Goal: Navigation & Orientation: Find specific page/section

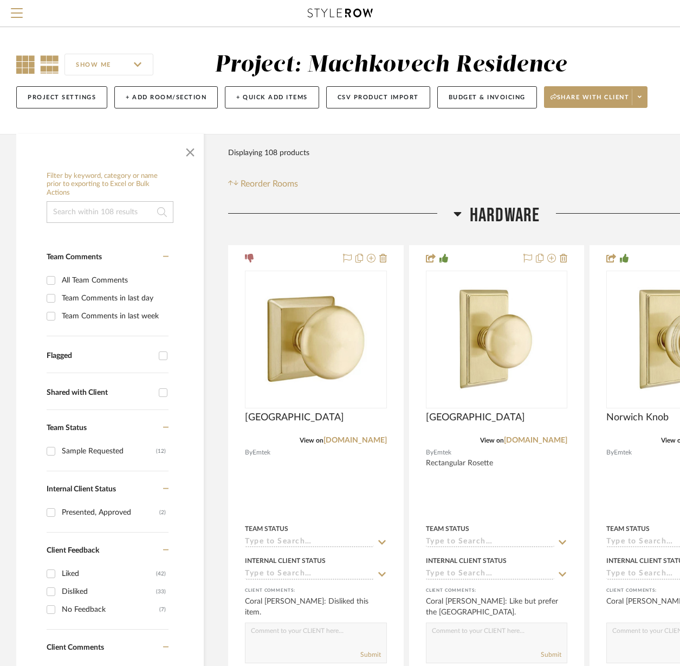
click at [21, 61] on icon at bounding box center [25, 64] width 18 height 18
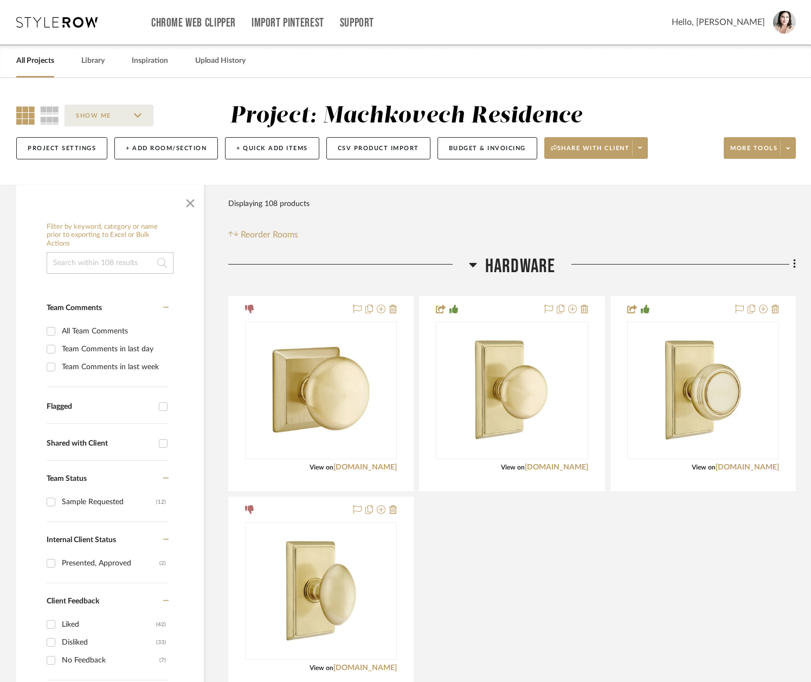
click at [25, 23] on icon at bounding box center [56, 22] width 81 height 11
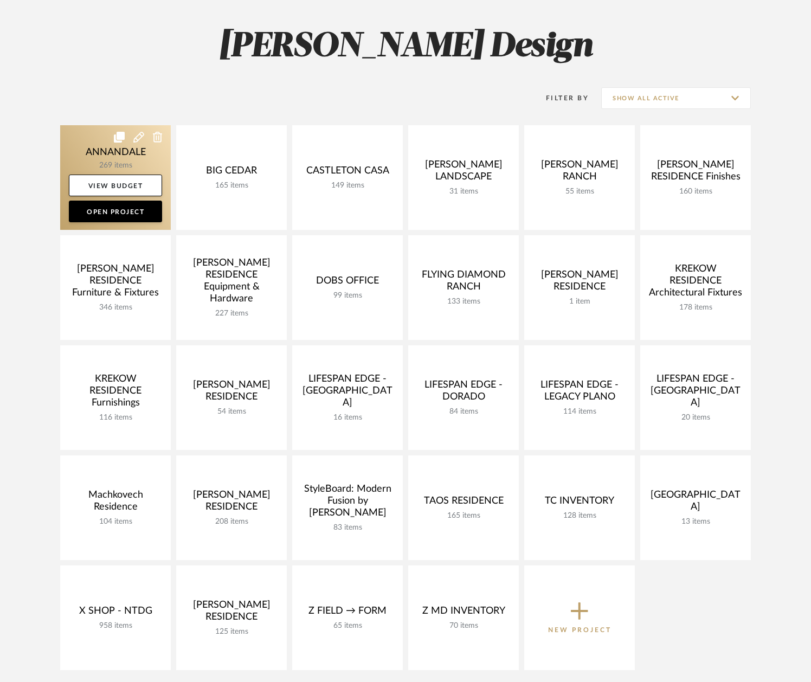
scroll to position [171, 0]
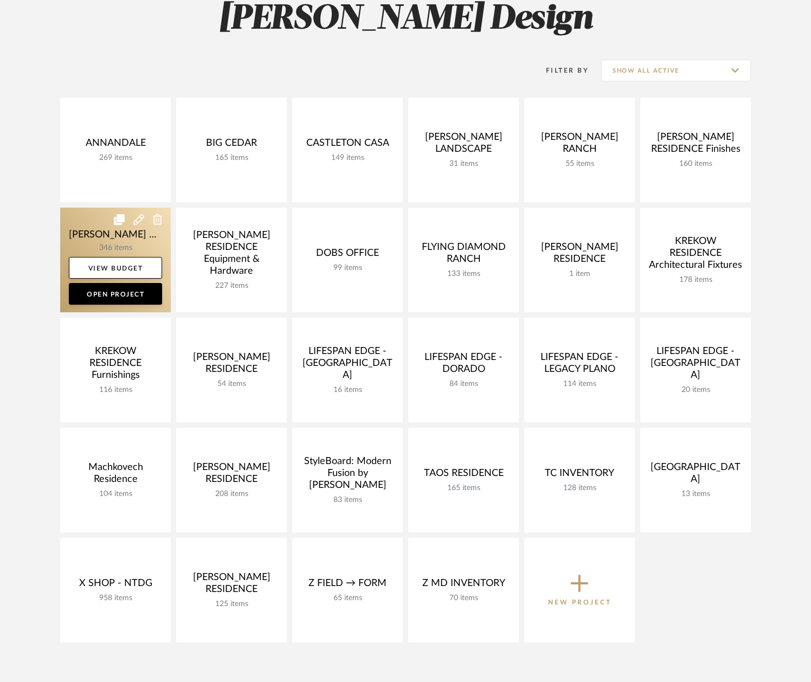
click at [87, 235] on link at bounding box center [115, 260] width 111 height 105
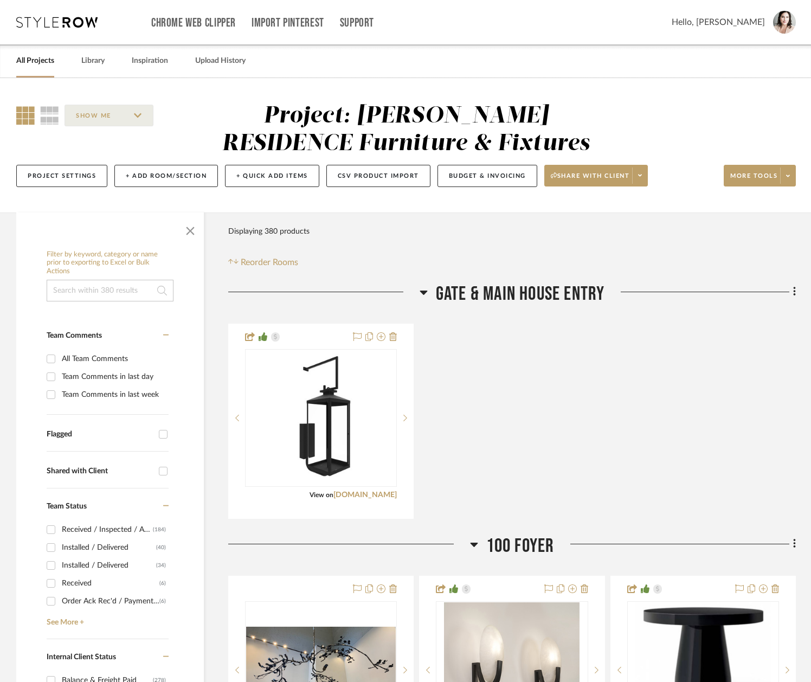
click at [424, 290] on icon at bounding box center [424, 292] width 8 height 13
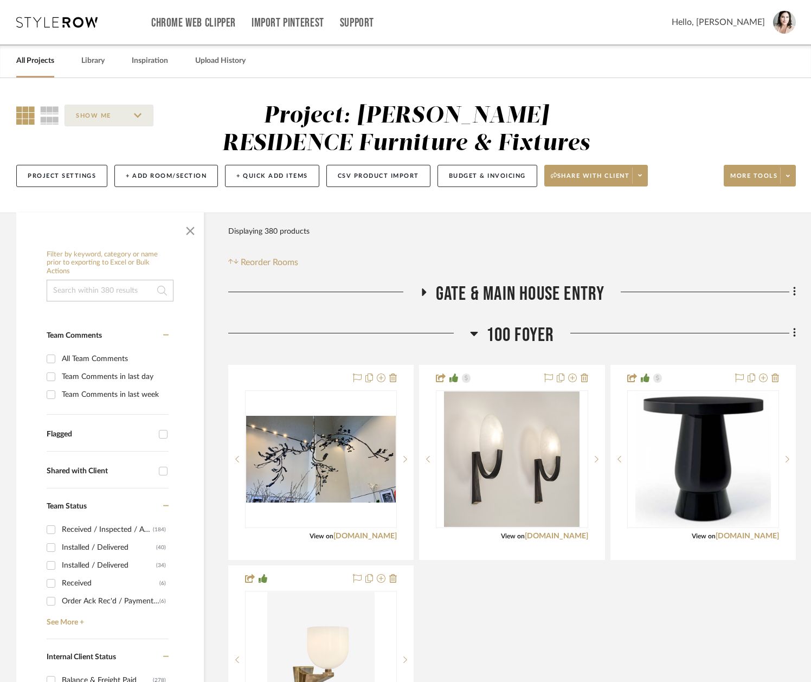
click at [471, 336] on icon at bounding box center [474, 333] width 8 height 13
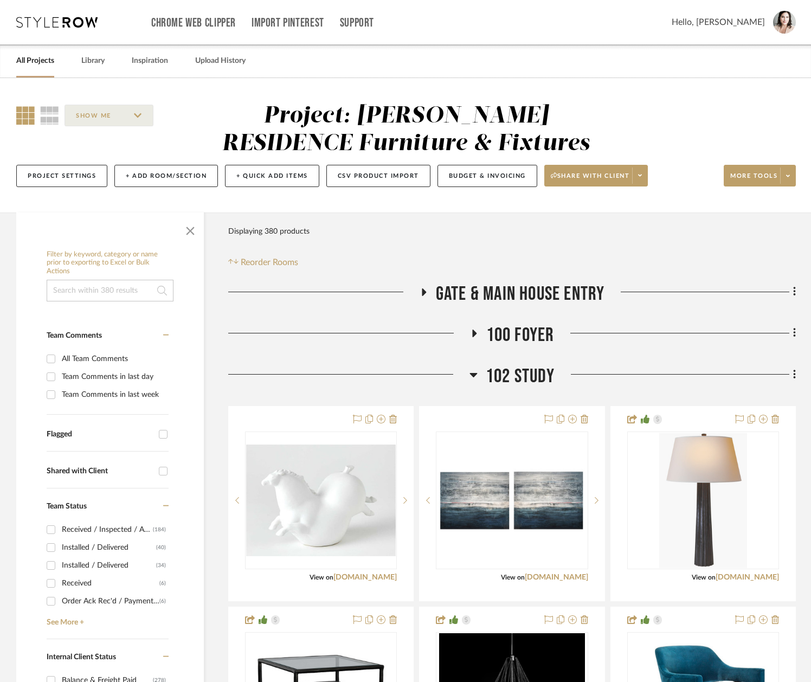
click at [472, 377] on icon at bounding box center [473, 374] width 8 height 13
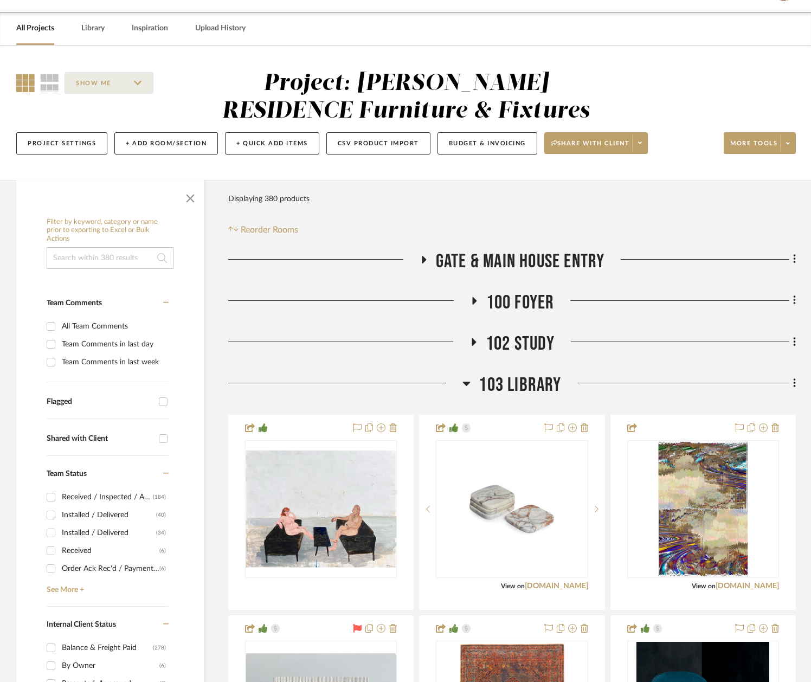
scroll to position [47, 0]
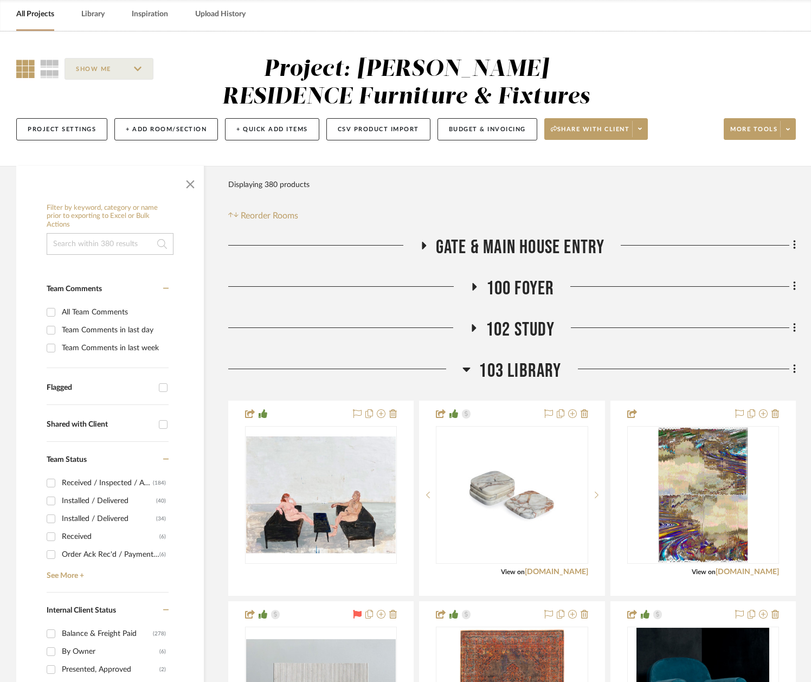
click at [468, 366] on icon at bounding box center [466, 369] width 8 height 13
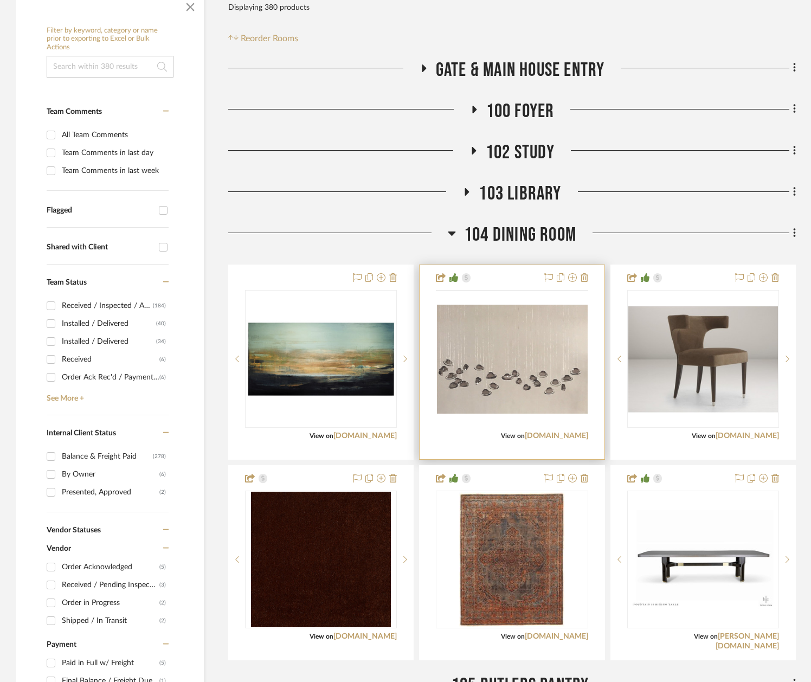
scroll to position [241, 0]
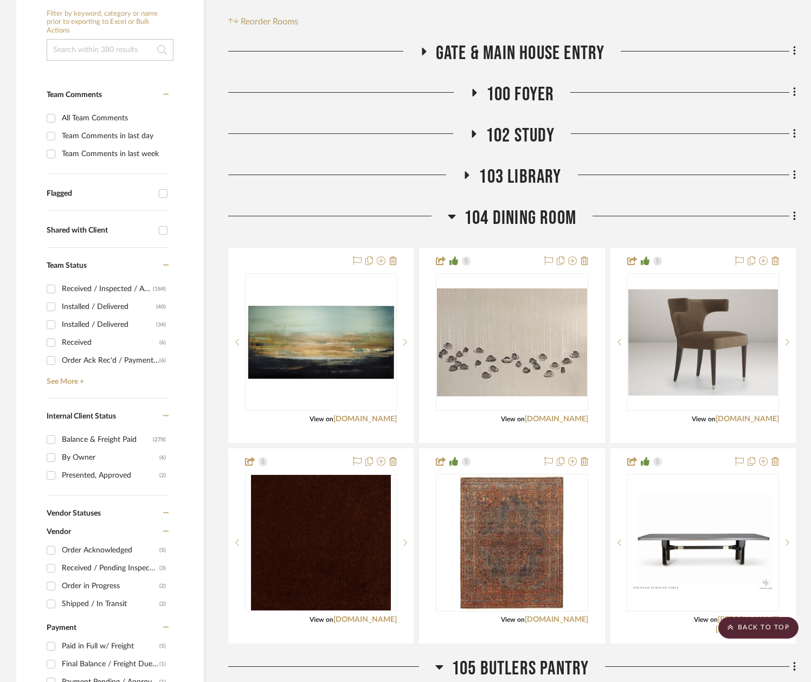
click at [447, 220] on div at bounding box center [338, 221] width 220 height 28
click at [450, 216] on icon at bounding box center [452, 217] width 8 height 4
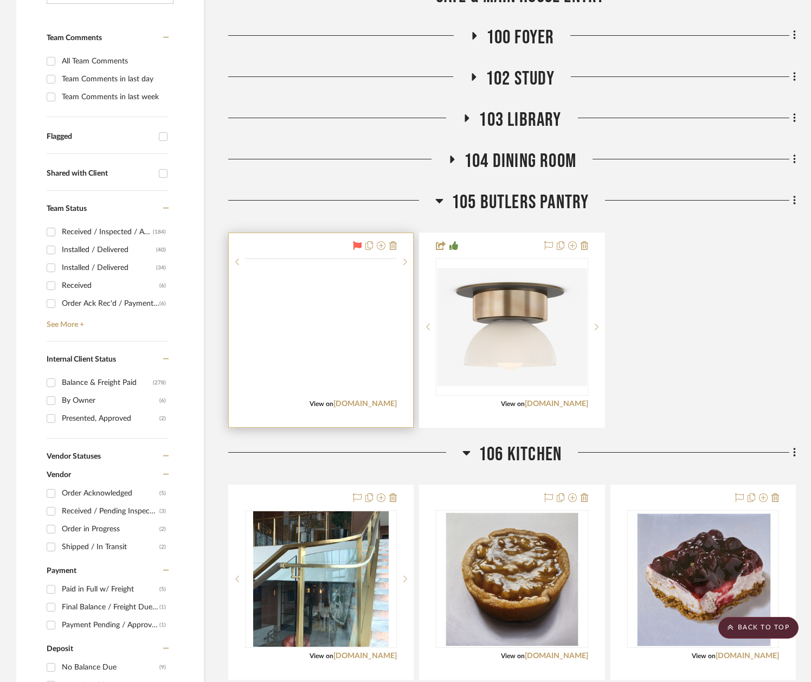
scroll to position [306, 0]
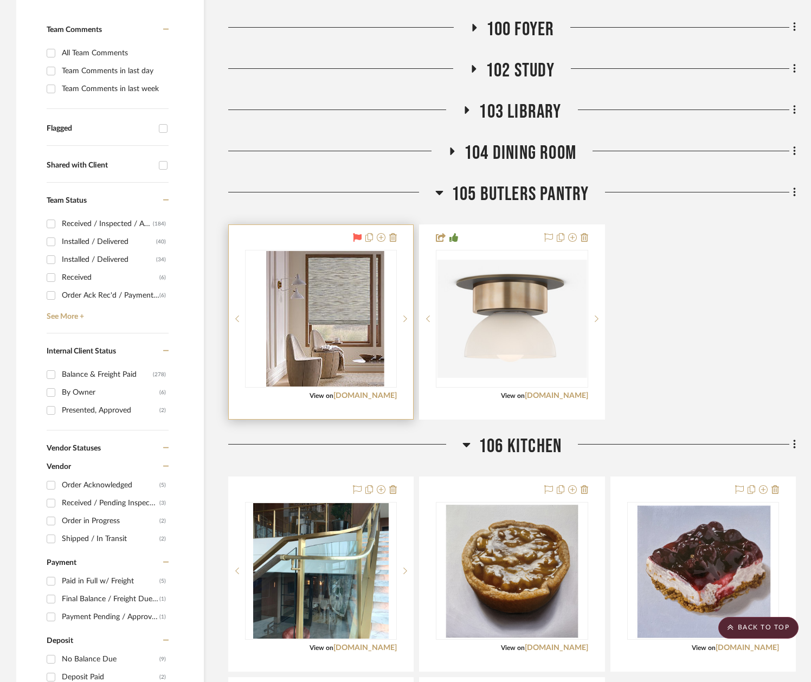
click at [325, 299] on img "0" at bounding box center [329, 319] width 110 height 136
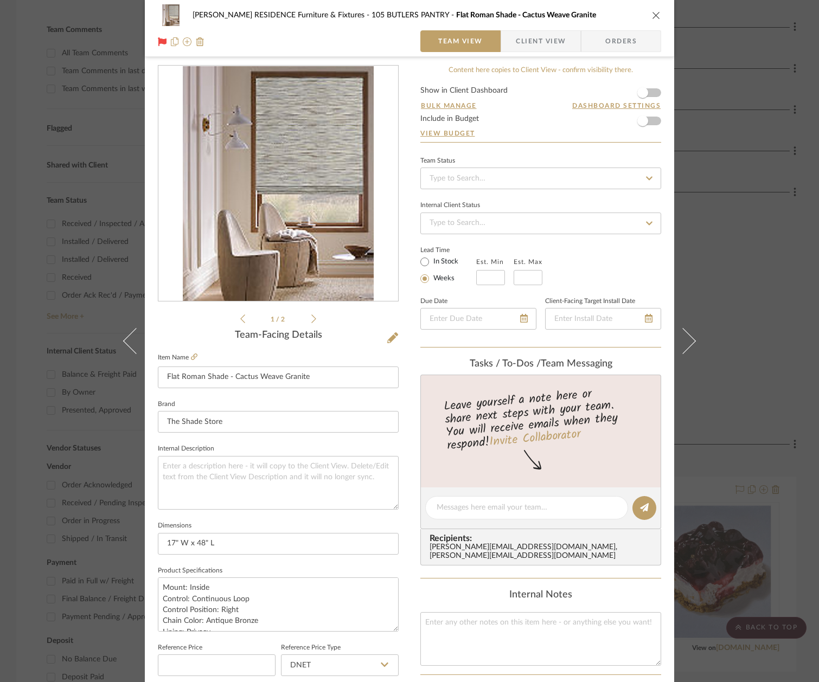
scroll to position [9, 0]
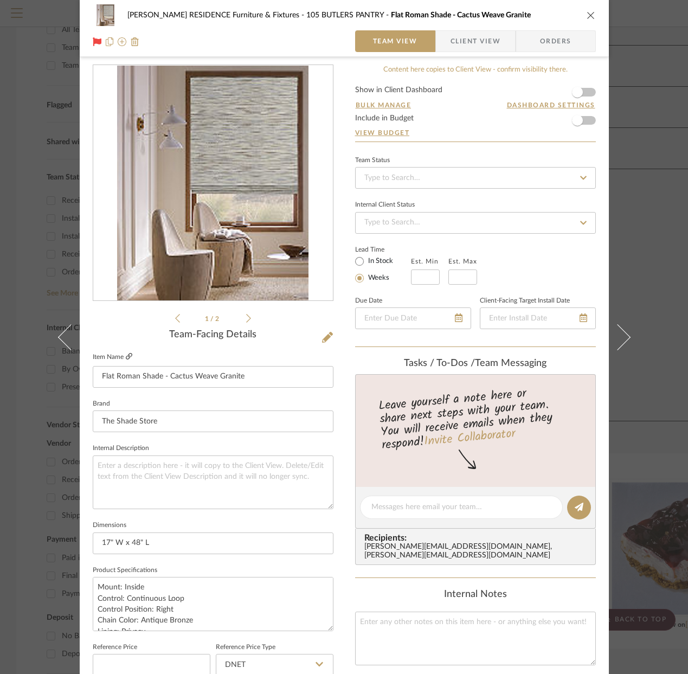
click at [126, 357] on icon at bounding box center [129, 356] width 7 height 7
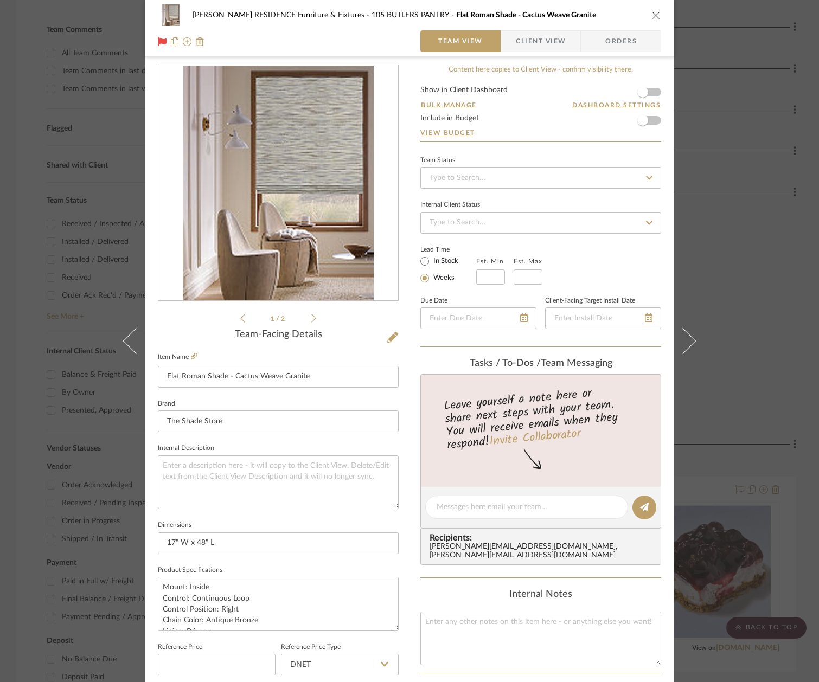
click at [31, 158] on div "[PERSON_NAME] RESIDENCE Furniture & Fixtures 105 BUTLERS PANTRY Flat Roman Shad…" at bounding box center [409, 341] width 819 height 682
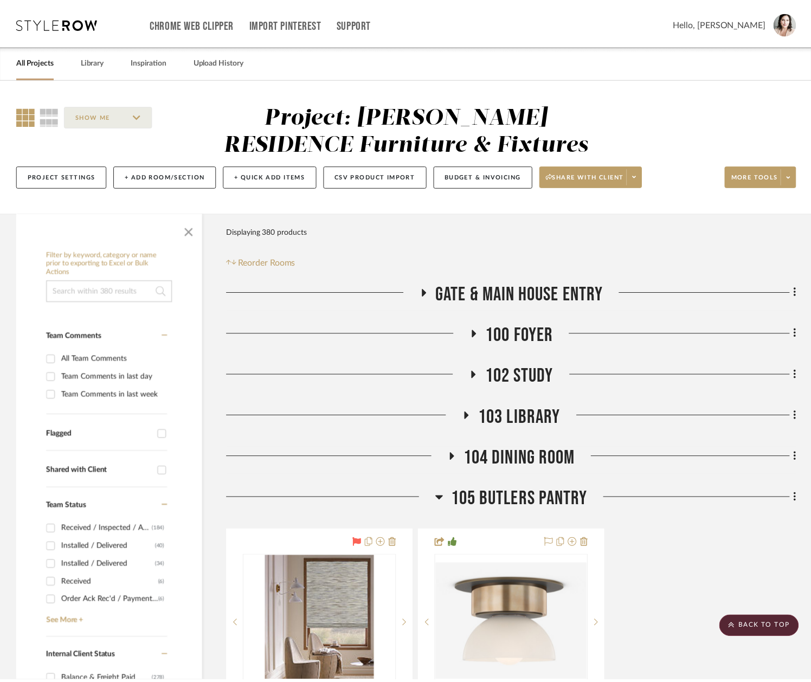
scroll to position [306, 0]
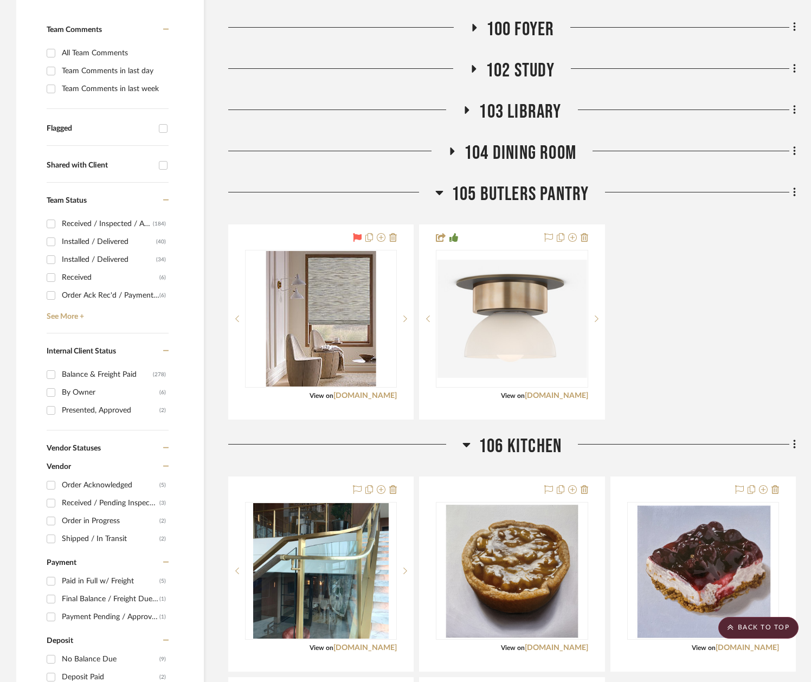
click at [438, 192] on icon at bounding box center [439, 193] width 8 height 4
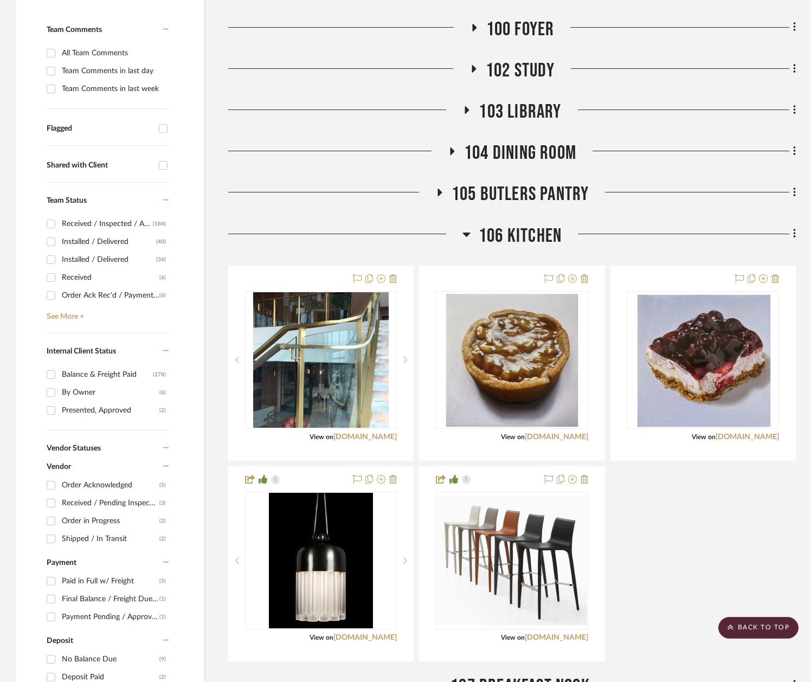
click at [466, 234] on icon at bounding box center [466, 235] width 8 height 4
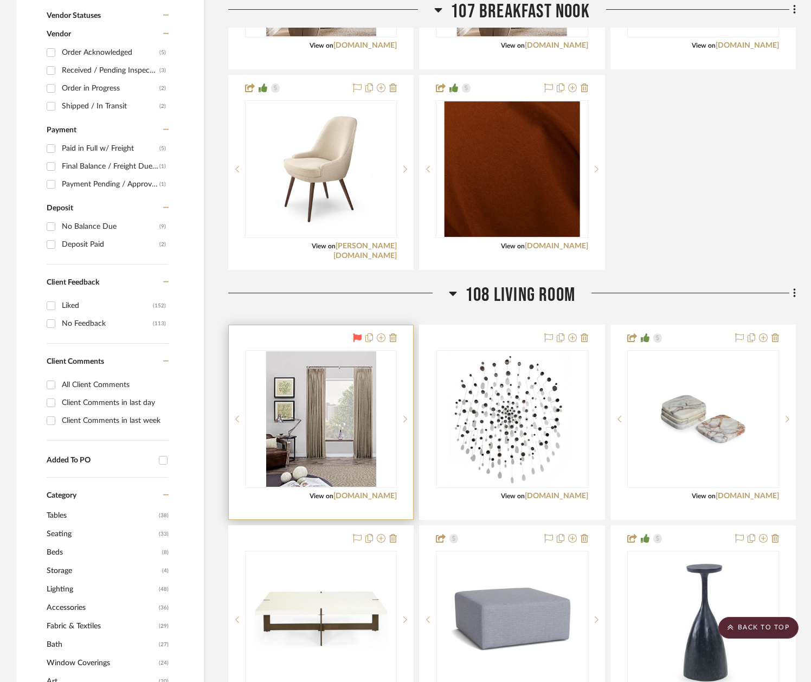
scroll to position [747, 0]
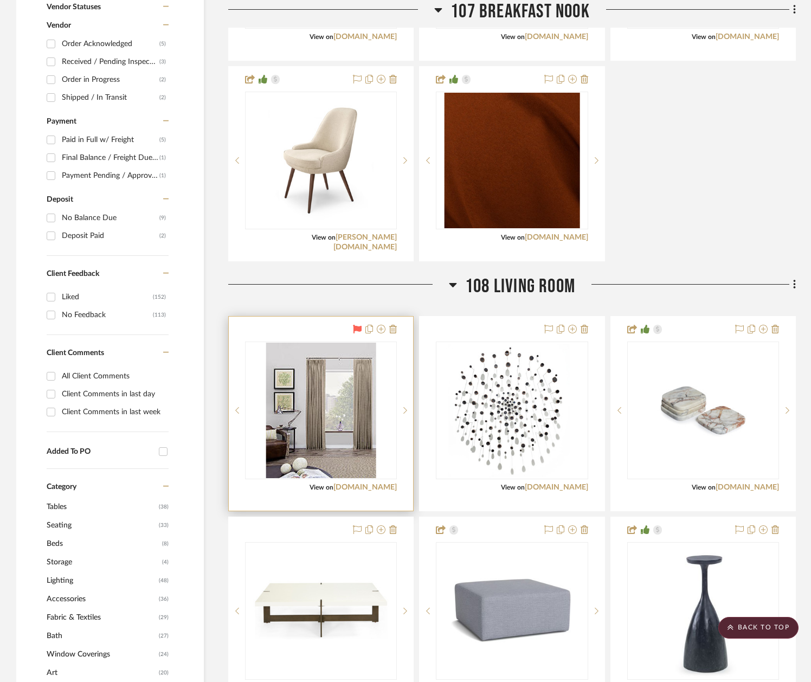
click at [0, 0] on img at bounding box center [0, 0] width 0 height 0
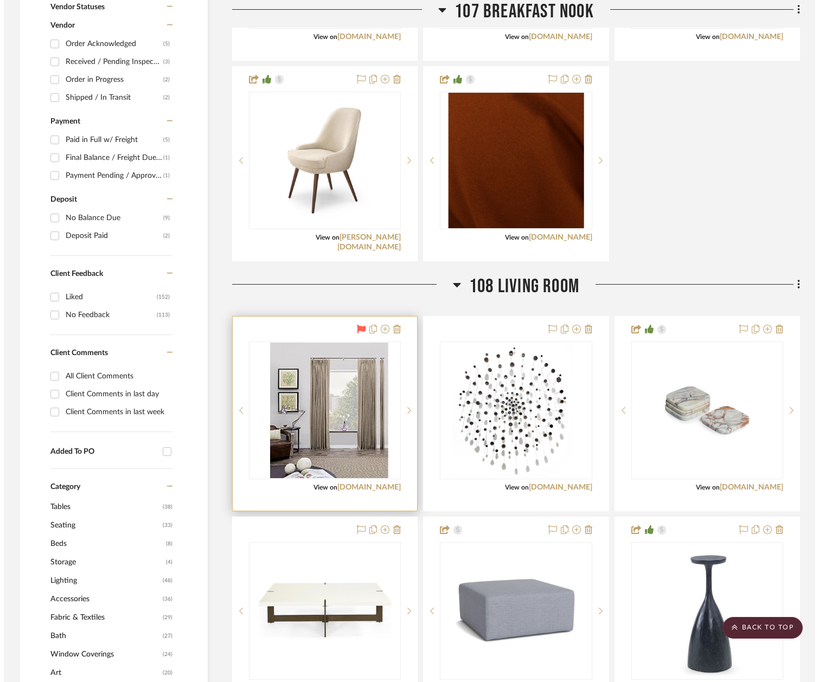
scroll to position [0, 0]
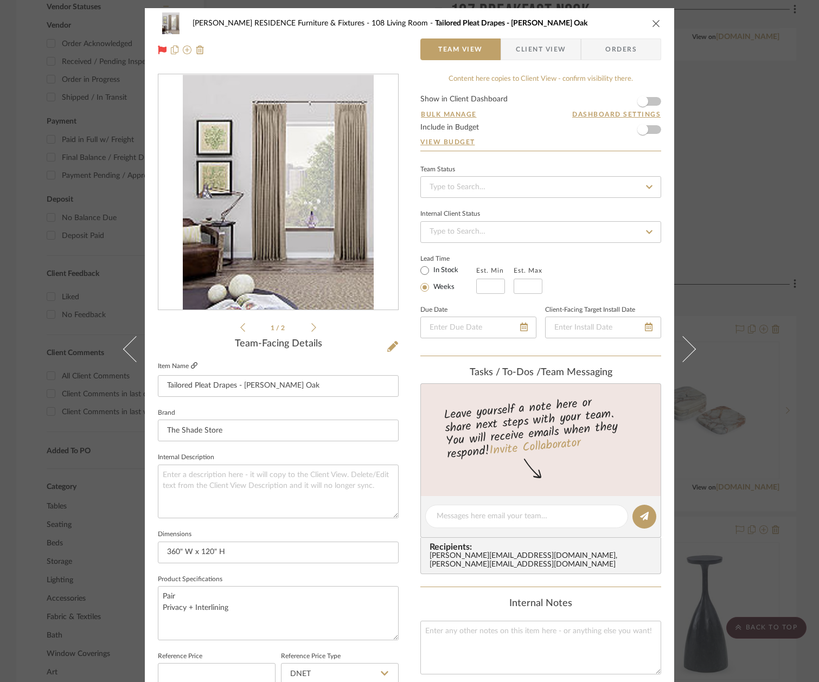
click at [191, 364] on icon at bounding box center [194, 365] width 7 height 7
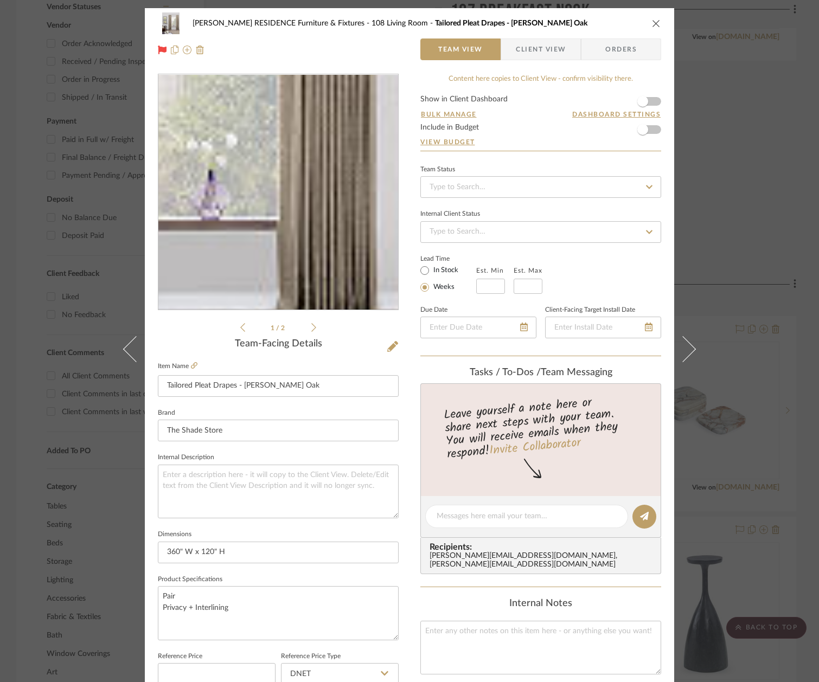
click at [345, 218] on img "0" at bounding box center [278, 192] width 191 height 235
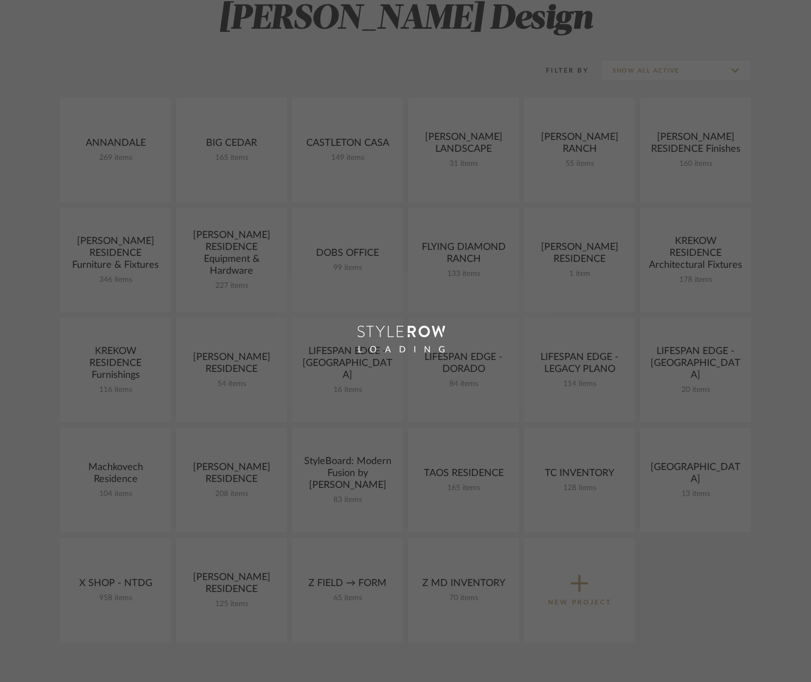
scroll to position [171, 0]
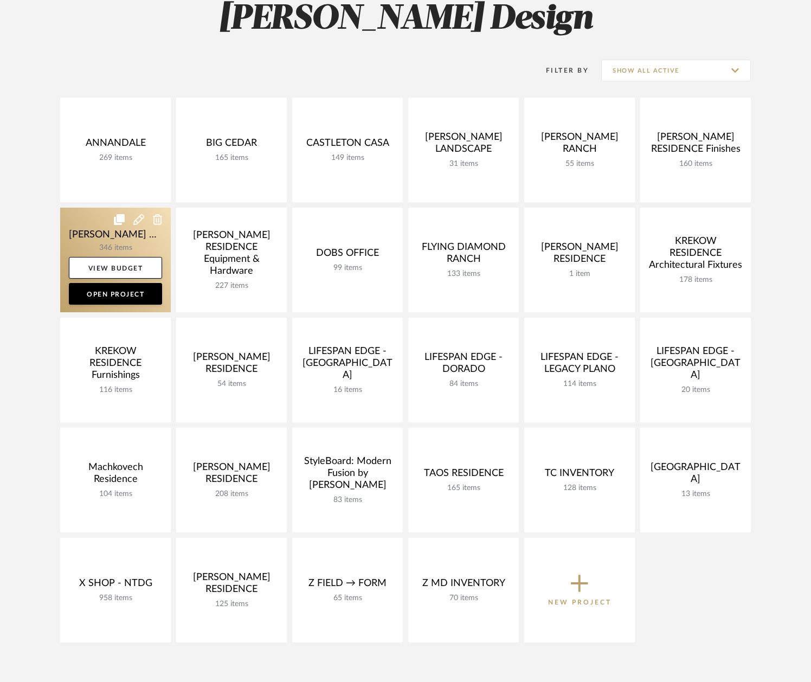
click at [87, 243] on link at bounding box center [115, 260] width 111 height 105
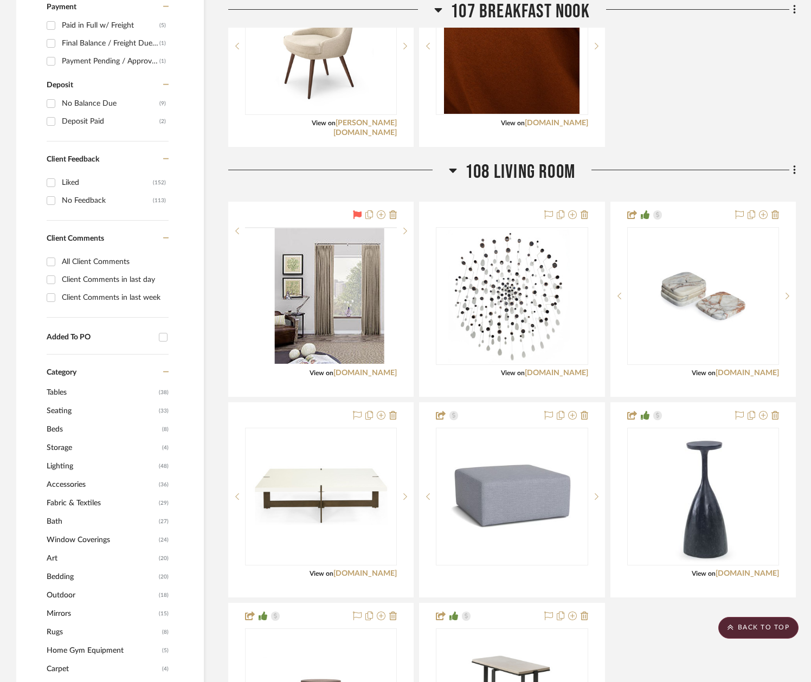
scroll to position [868, 0]
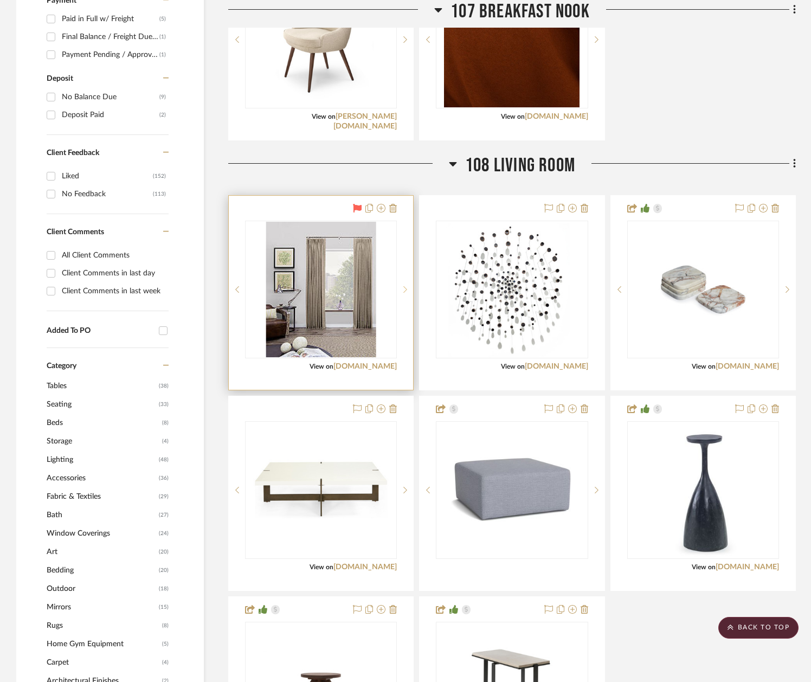
click at [405, 291] on icon at bounding box center [405, 290] width 4 height 8
